Goal: Answer question/provide support: Share knowledge or assist other users

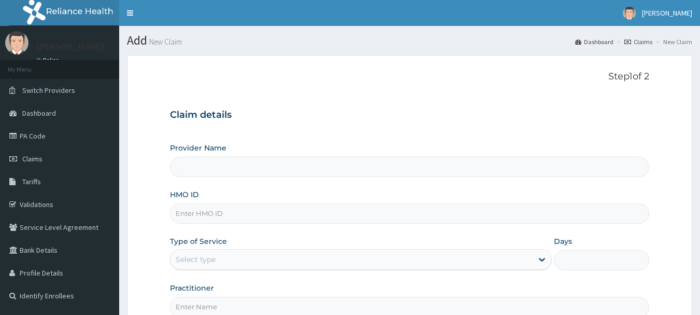
type input "Pharmacy Pick Up ( WellaHealth)"
click at [638, 43] on link "Claims" at bounding box center [639, 41] width 28 height 9
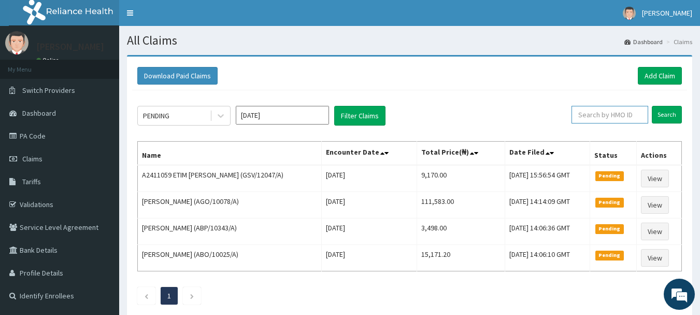
click at [603, 118] on input "text" at bounding box center [610, 115] width 77 height 18
paste input "RET/20544/A"
type input "RET/20544/A"
click at [660, 118] on input "Search" at bounding box center [667, 115] width 30 height 18
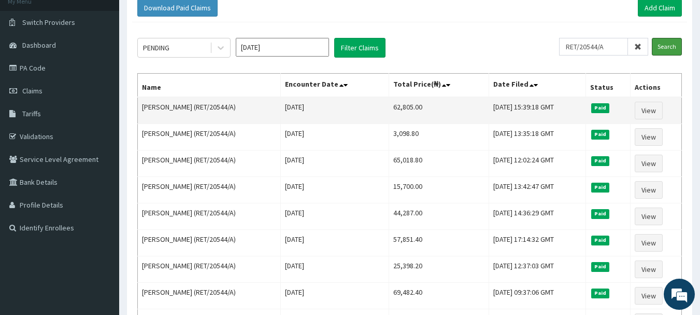
scroll to position [66, 0]
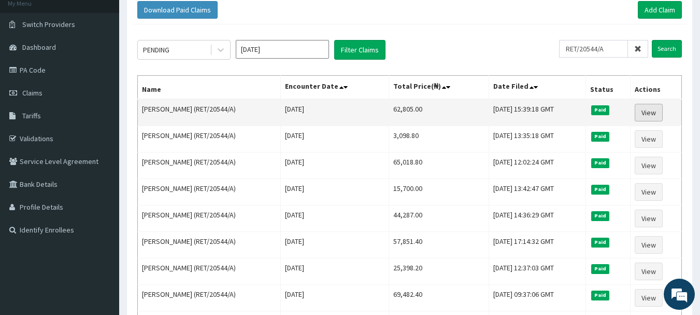
click at [650, 109] on link "View" at bounding box center [649, 113] width 28 height 18
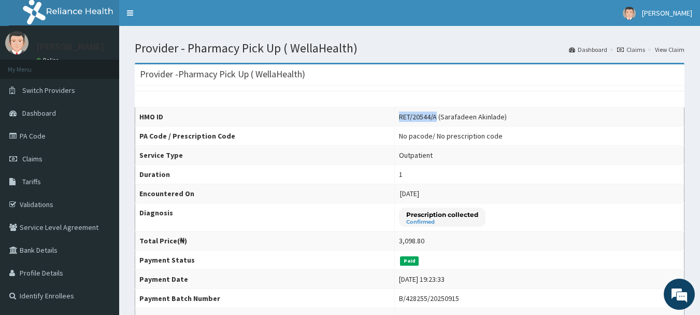
drag, startPoint x: 393, startPoint y: 115, endPoint x: 429, endPoint y: 118, distance: 36.4
click at [429, 118] on div "RET/20544/A (Sarafadeen Akinlade)" at bounding box center [453, 116] width 108 height 10
copy div "RET/20544/A"
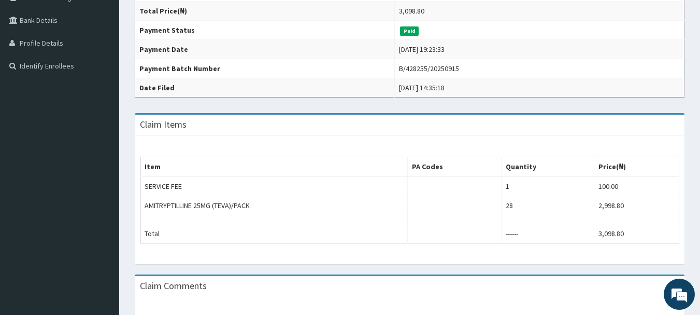
scroll to position [214, 0]
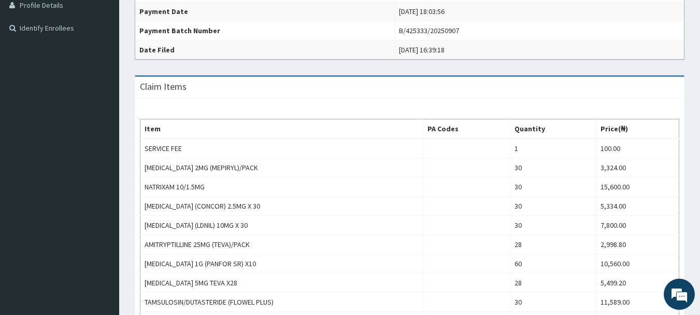
scroll to position [257, 0]
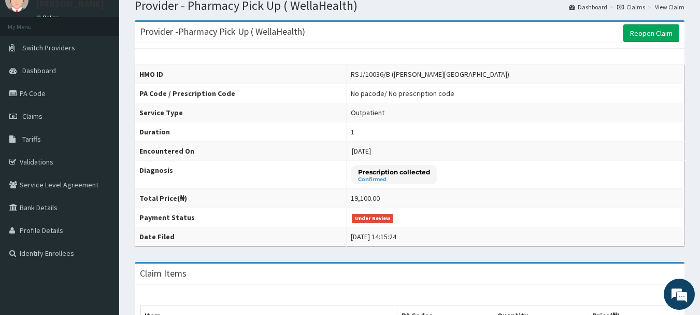
scroll to position [42, 0]
drag, startPoint x: 343, startPoint y: 74, endPoint x: 380, endPoint y: 73, distance: 36.8
click at [380, 73] on div "RSJ/10036/B ([PERSON_NAME][GEOGRAPHIC_DATA])" at bounding box center [430, 74] width 159 height 10
copy div "RSJ/10036/B"
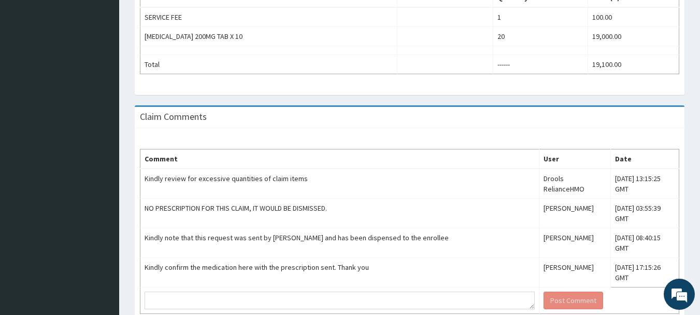
scroll to position [375, 0]
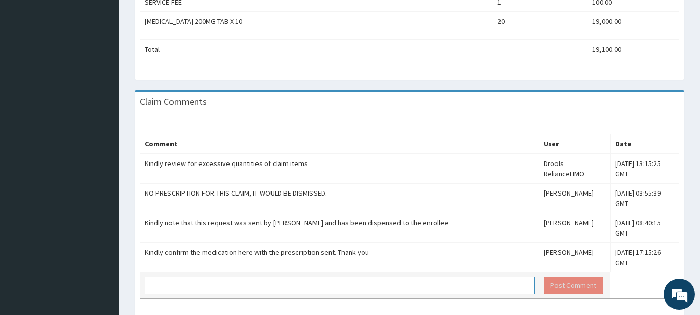
click at [228, 276] on textarea at bounding box center [340, 285] width 390 height 18
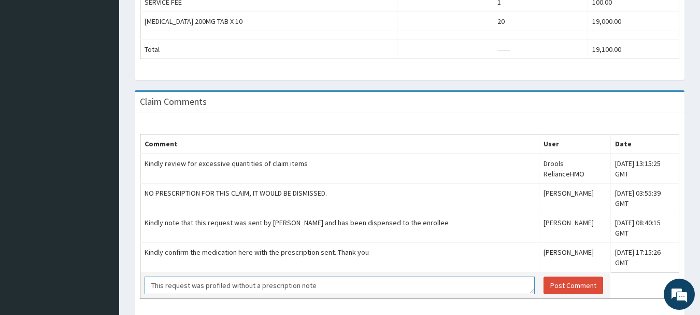
click at [228, 276] on textarea "This request was profiled without a prescription note" at bounding box center [340, 285] width 390 height 18
click at [358, 276] on textarea "This request was profiled by RHMO without a prescription note" at bounding box center [340, 285] width 390 height 18
type textarea "This request was profiled by RHMO without a prescription note"
click at [544, 276] on button "Post Comment" at bounding box center [574, 285] width 60 height 18
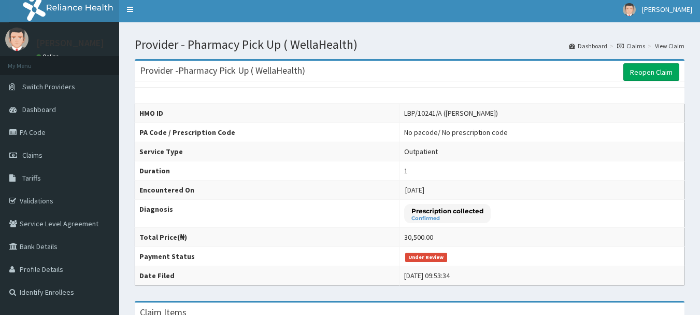
scroll to position [4, 0]
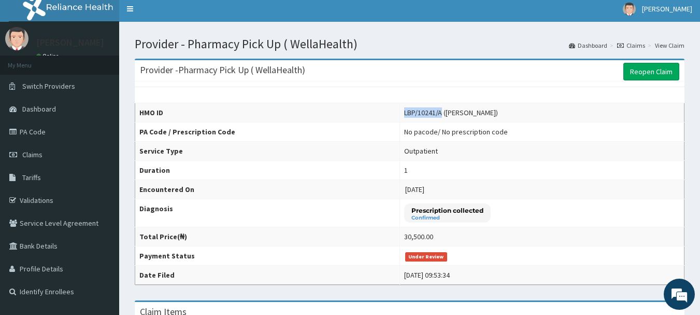
drag, startPoint x: 398, startPoint y: 111, endPoint x: 436, endPoint y: 117, distance: 38.8
click at [436, 117] on td "LBP/10241/A ([PERSON_NAME])" at bounding box center [542, 112] width 285 height 19
copy div "LBP/10241/A"
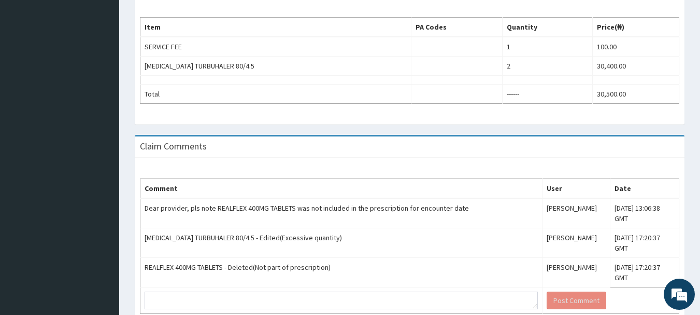
scroll to position [330, 0]
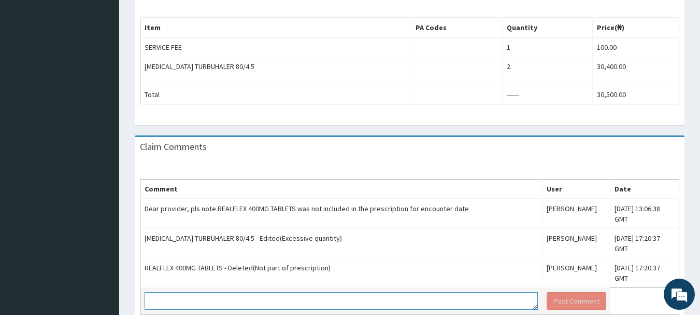
click at [172, 292] on textarea at bounding box center [342, 301] width 394 height 18
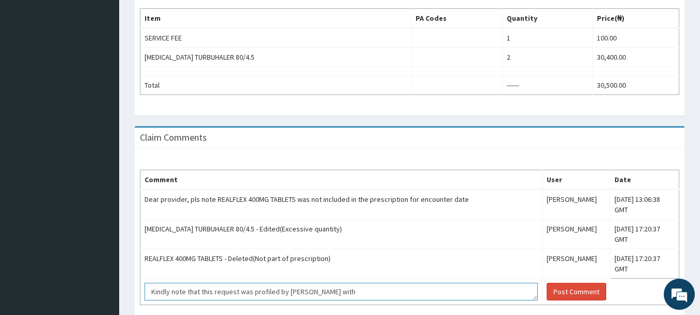
scroll to position [344, 0]
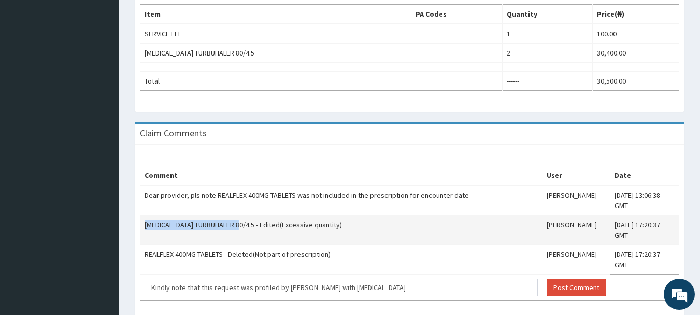
drag, startPoint x: 145, startPoint y: 212, endPoint x: 242, endPoint y: 213, distance: 97.0
click at [242, 215] on td "[MEDICAL_DATA] TURBUHALER 80/4.5 - Edited(Excessive quantity)" at bounding box center [342, 230] width 402 height 30
copy td "[MEDICAL_DATA] TURBUHALER 80/4.5"
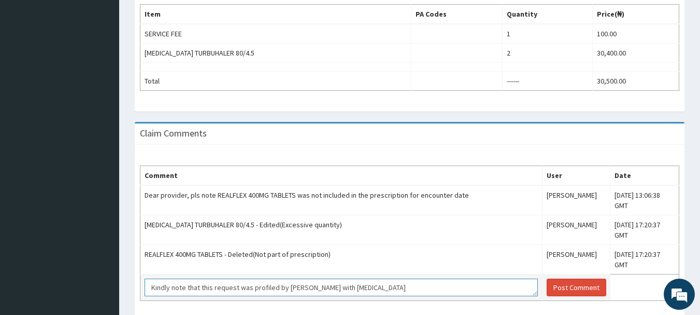
drag, startPoint x: 321, startPoint y: 255, endPoint x: 353, endPoint y: 261, distance: 32.7
click at [353, 278] on textarea "Kindly note that this request was profiled by [PERSON_NAME] with [MEDICAL_DATA]" at bounding box center [342, 287] width 394 height 18
paste textarea "[MEDICAL_DATA] TURBUHALER 80/4.5"
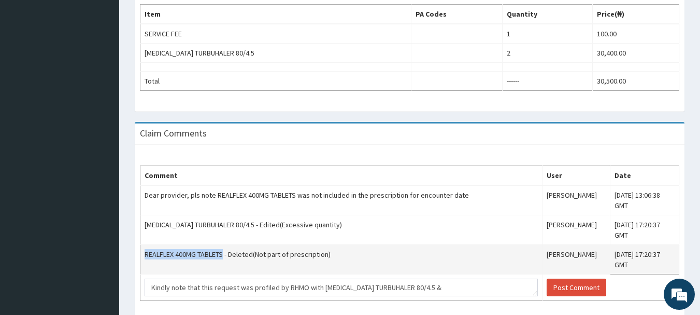
drag, startPoint x: 145, startPoint y: 232, endPoint x: 224, endPoint y: 223, distance: 79.8
click at [224, 245] on td "REALFLEX 400MG TABLETS - Deleted(Not part of prescription)" at bounding box center [342, 260] width 402 height 30
copy td "REALFLEX 400MG TABLETS"
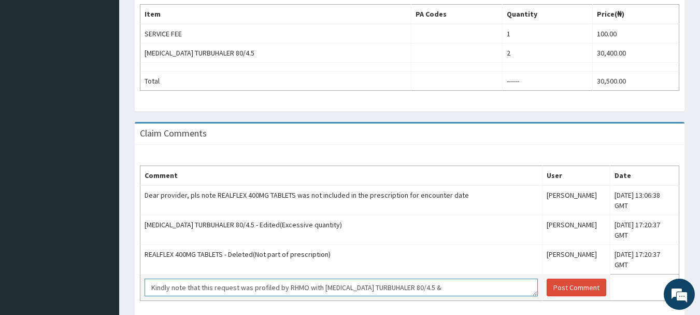
click at [438, 278] on textarea "Kindly note that this request was profiled by RHMO with [MEDICAL_DATA] TURBUHAL…" at bounding box center [342, 287] width 394 height 18
paste textarea "REALFLEX 400MG TABLETS"
type textarea "Kindly note that this request was profiled by RHMO with [MEDICAL_DATA] TURBUHAL…"
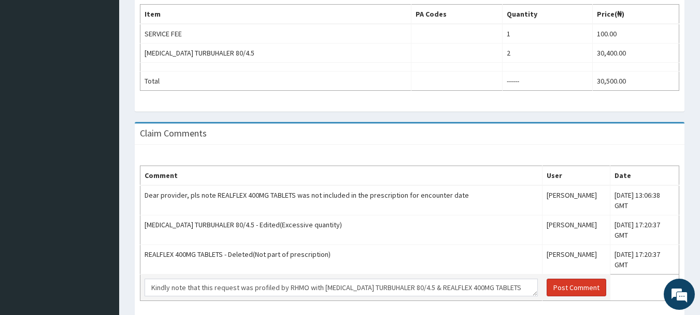
click at [553, 278] on button "Post Comment" at bounding box center [577, 287] width 60 height 18
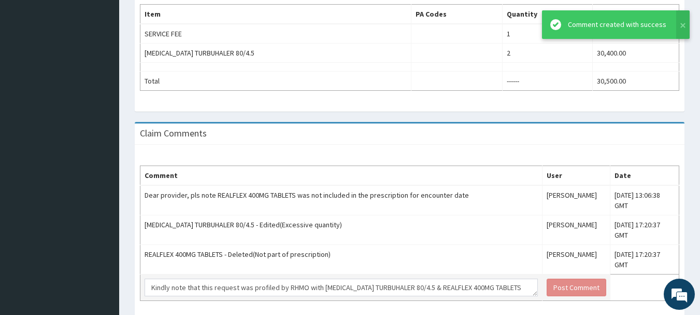
scroll to position [0, 0]
